Goal: Entertainment & Leisure: Consume media (video, audio)

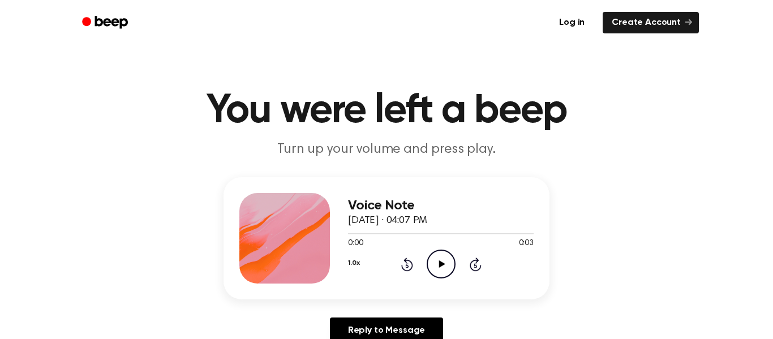
click at [453, 284] on div "Voice Note October 14, 2025 · 04:07 PM 0:00 0:03 Your browser does not support …" at bounding box center [387, 238] width 326 height 122
click at [450, 268] on icon "Play Audio" at bounding box center [441, 264] width 29 height 29
click at [441, 253] on icon "Play Audio" at bounding box center [441, 264] width 29 height 29
click at [452, 274] on icon "Play Audio" at bounding box center [441, 264] width 29 height 29
click at [442, 278] on circle at bounding box center [441, 264] width 28 height 28
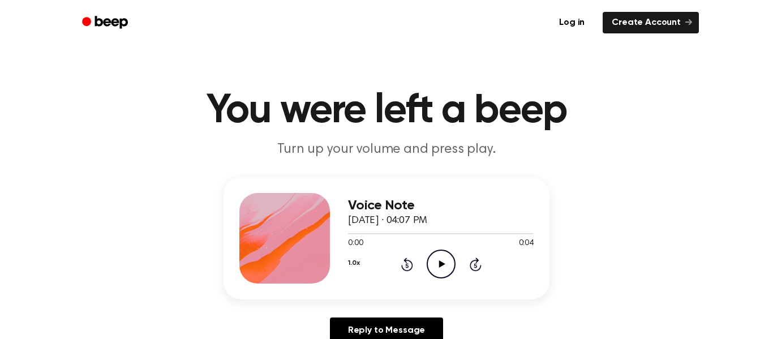
click at [447, 276] on icon "Play Audio" at bounding box center [441, 264] width 29 height 29
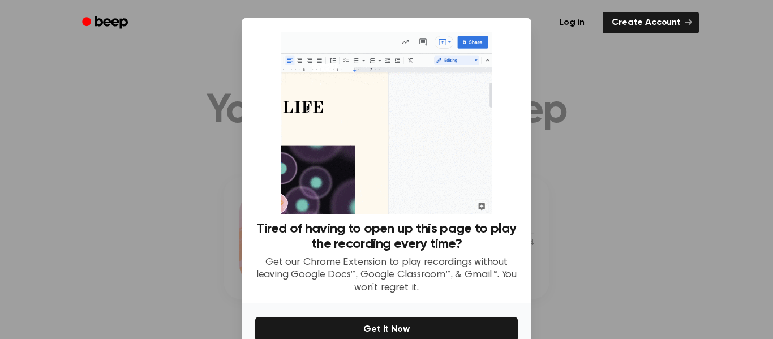
scroll to position [59, 0]
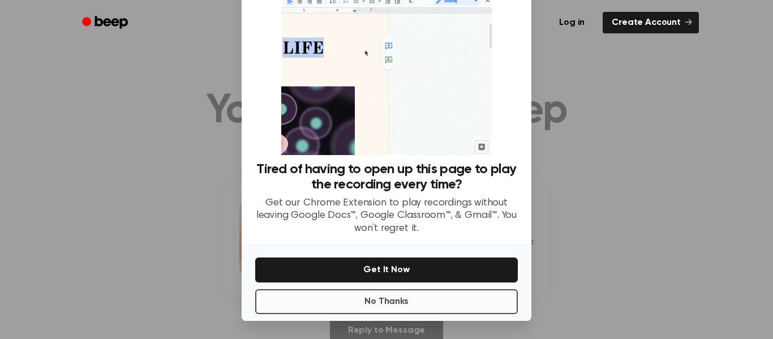
click at [435, 310] on button "No Thanks" at bounding box center [386, 301] width 263 height 25
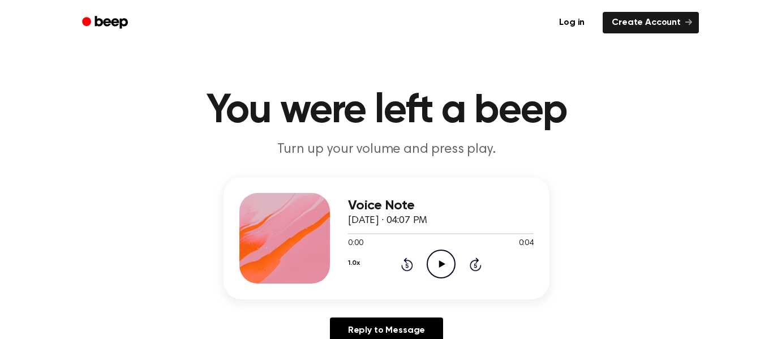
click at [435, 272] on icon "Play Audio" at bounding box center [441, 264] width 29 height 29
click at [443, 255] on icon "Play Audio" at bounding box center [441, 264] width 29 height 29
click at [437, 284] on div "Voice Note October 14, 2025 · 04:09 PM 0:00 0:05 Your browser does not support …" at bounding box center [387, 238] width 326 height 122
click at [449, 279] on div "Voice Note October 14, 2025 · 04:09 PM 0:00 0:05 Your browser does not support …" at bounding box center [441, 238] width 186 height 91
click at [452, 269] on icon "Play Audio" at bounding box center [441, 264] width 29 height 29
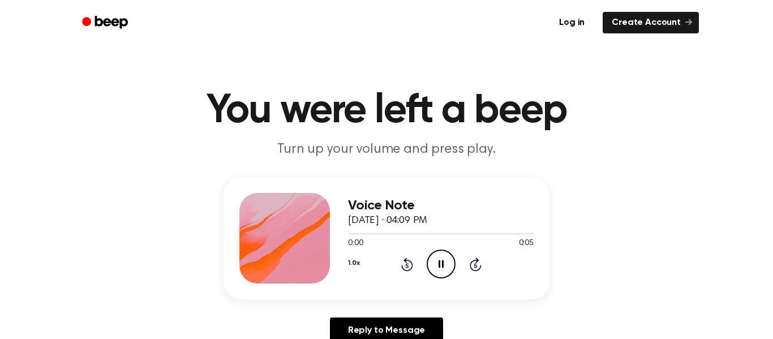
click at [454, 267] on circle at bounding box center [441, 264] width 28 height 28
click at [430, 260] on icon "Play Audio" at bounding box center [441, 264] width 29 height 29
click at [441, 259] on icon "Play Audio" at bounding box center [441, 264] width 29 height 29
click at [445, 263] on icon "Play Audio" at bounding box center [441, 264] width 29 height 29
